Goal: Transaction & Acquisition: Obtain resource

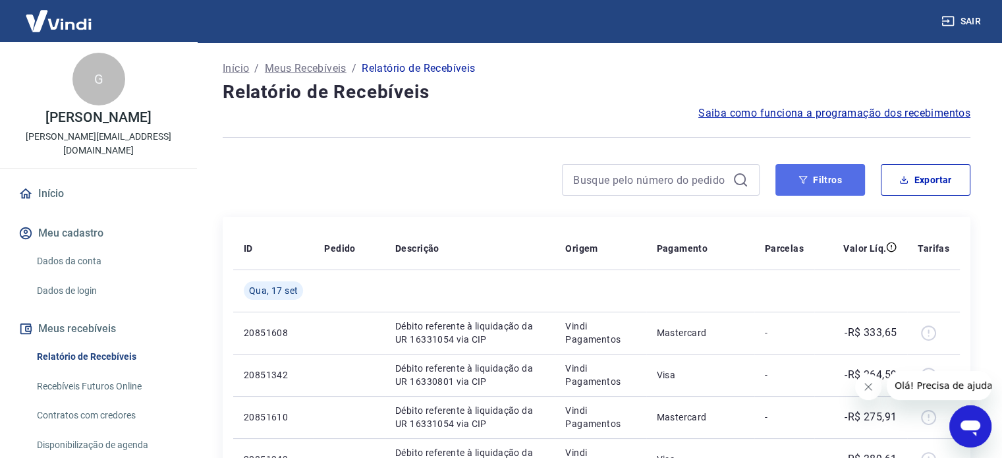
click at [801, 180] on icon "button" at bounding box center [802, 179] width 9 height 9
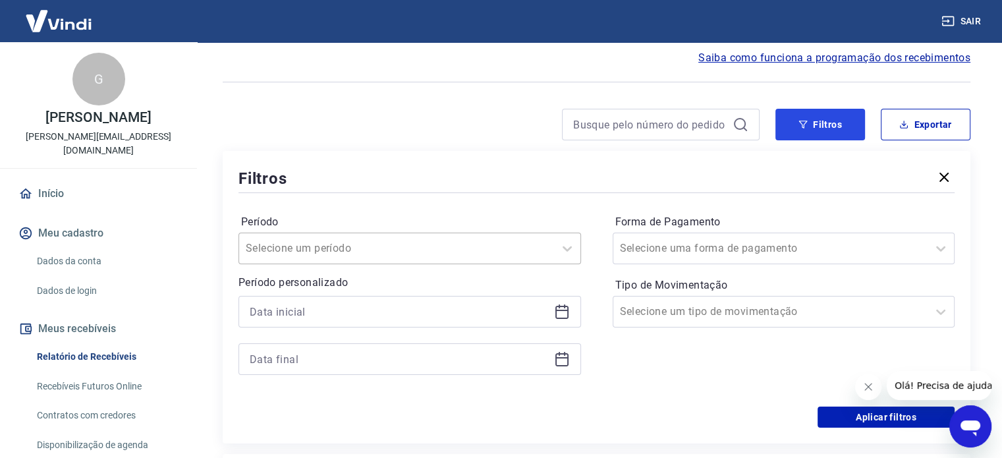
scroll to position [66, 0]
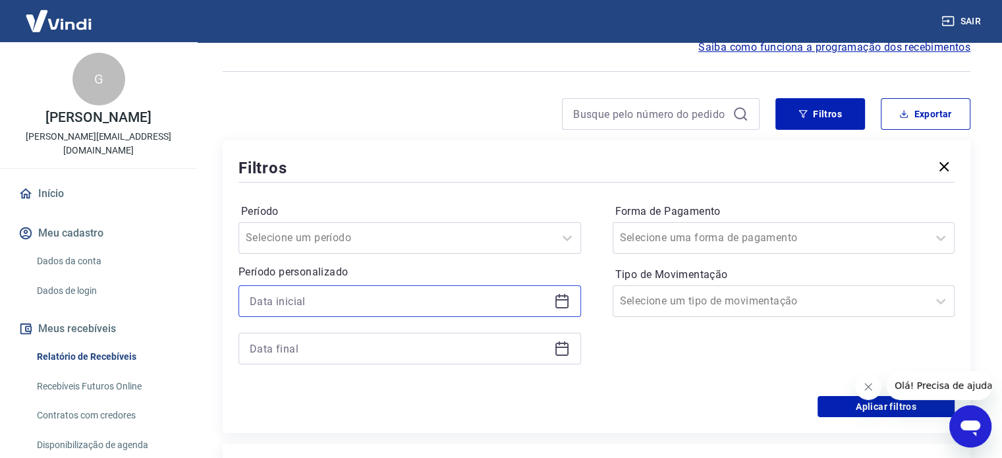
click at [337, 302] on input at bounding box center [399, 301] width 299 height 20
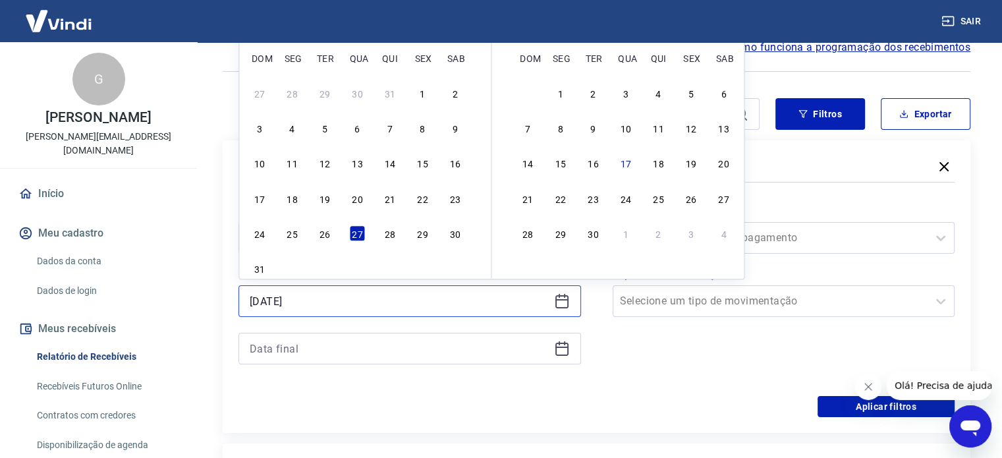
type input "27/08/2025"
click at [297, 352] on input at bounding box center [399, 348] width 299 height 20
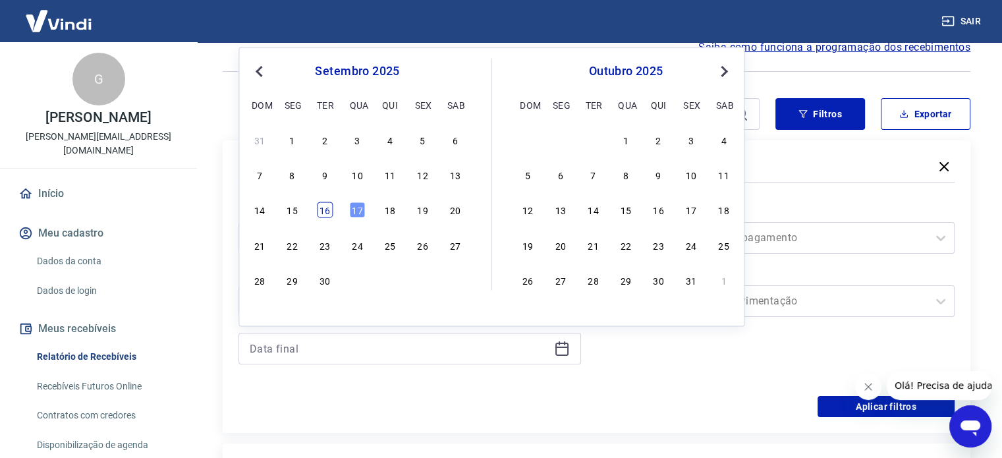
click at [322, 213] on div "16" at bounding box center [325, 210] width 16 height 16
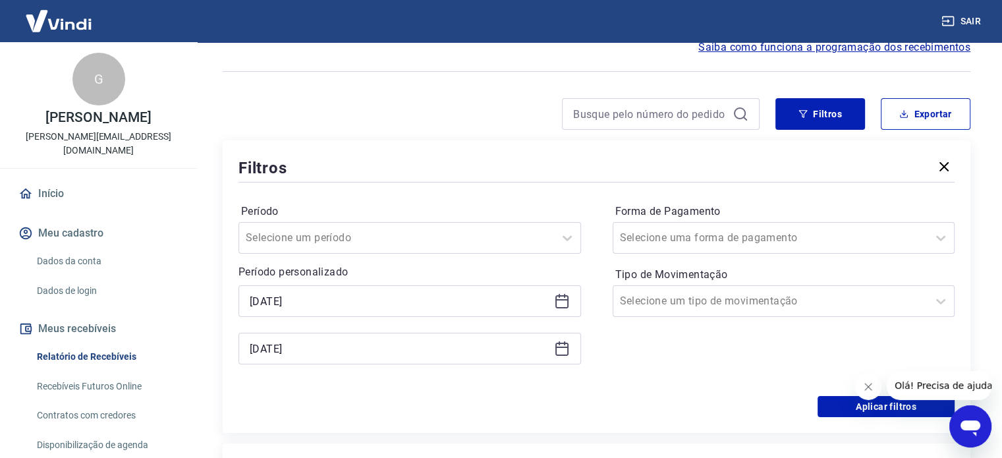
type input "16/09/2025"
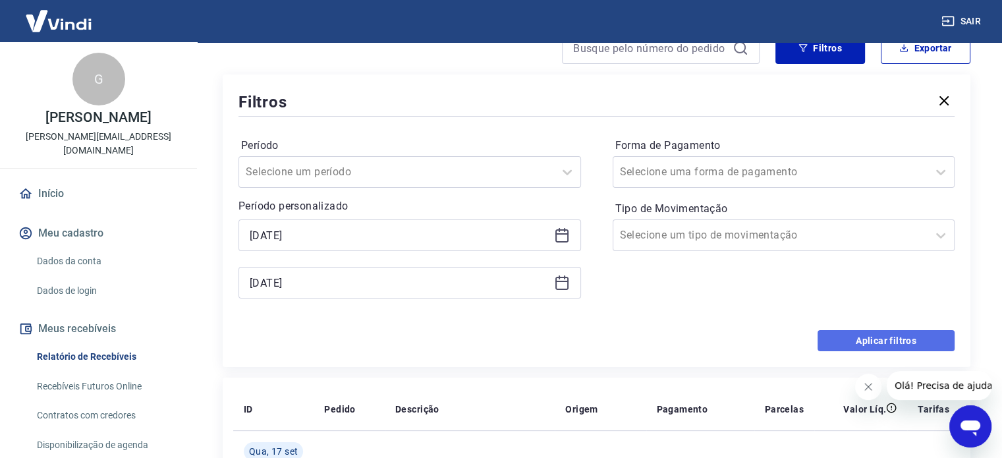
click at [848, 338] on button "Aplicar filtros" at bounding box center [885, 340] width 137 height 21
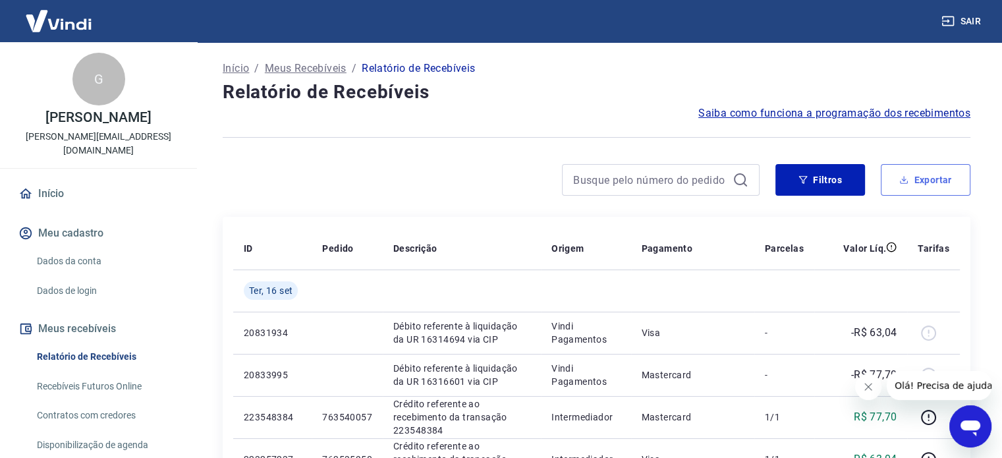
click at [907, 183] on icon "button" at bounding box center [903, 179] width 9 height 9
type input "27/08/2025"
type input "16/09/2025"
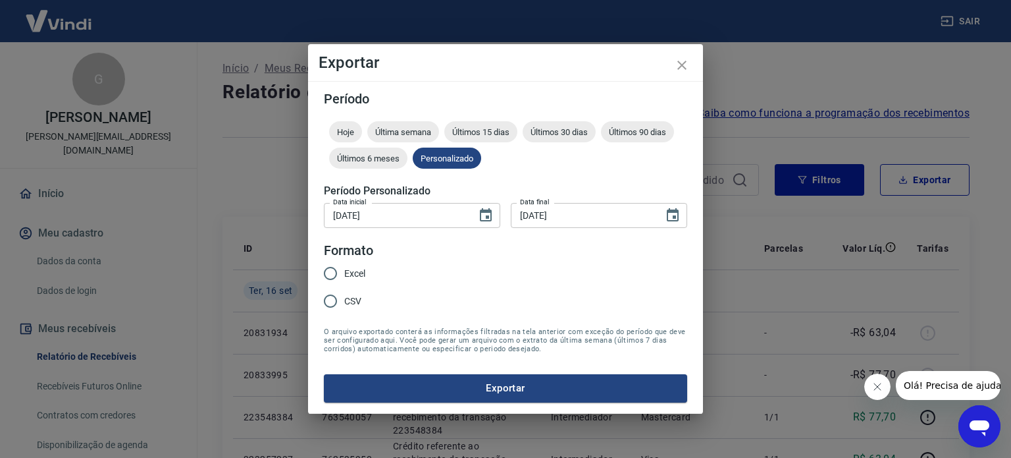
click at [333, 272] on input "Excel" at bounding box center [331, 273] width 28 height 28
radio input "true"
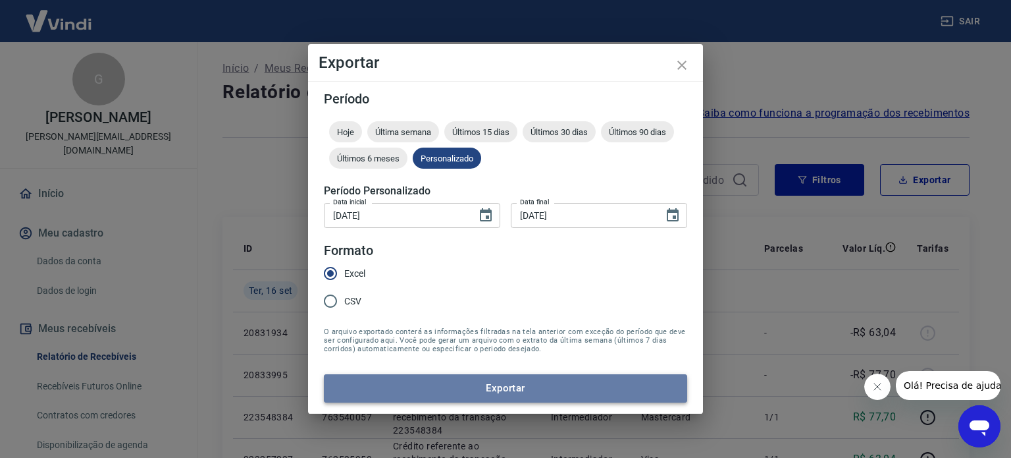
click at [467, 390] on button "Exportar" at bounding box center [505, 388] width 363 height 28
